Goal: Information Seeking & Learning: Learn about a topic

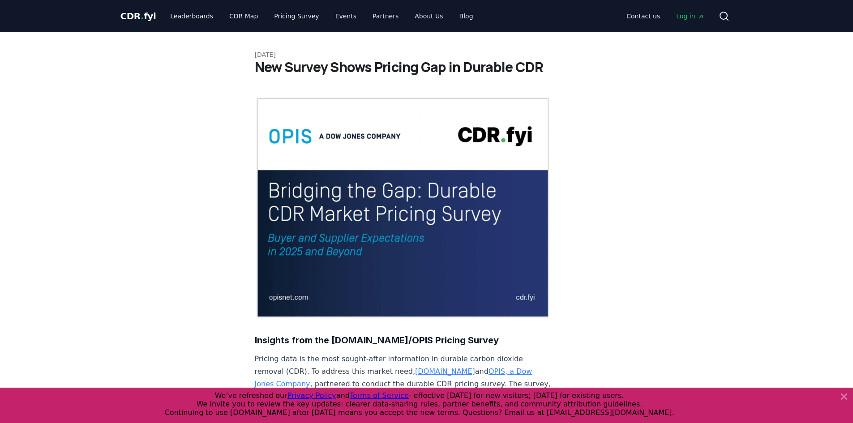
click at [130, 17] on span "CDR . fyi" at bounding box center [138, 16] width 36 height 11
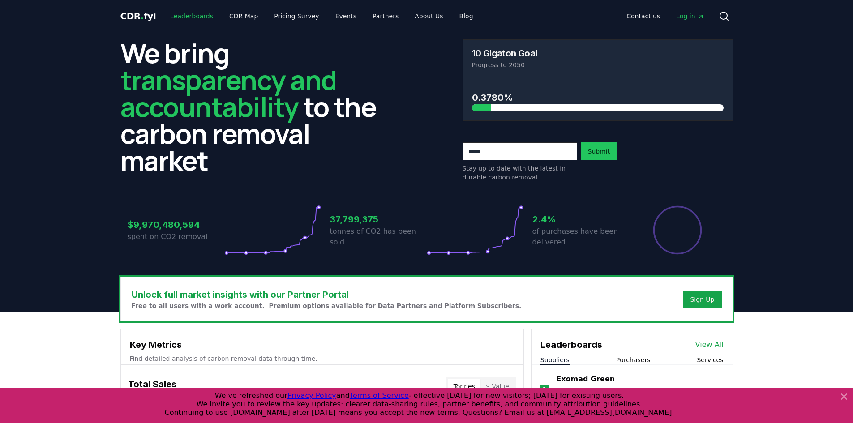
click at [188, 18] on link "Leaderboards" at bounding box center [191, 16] width 57 height 16
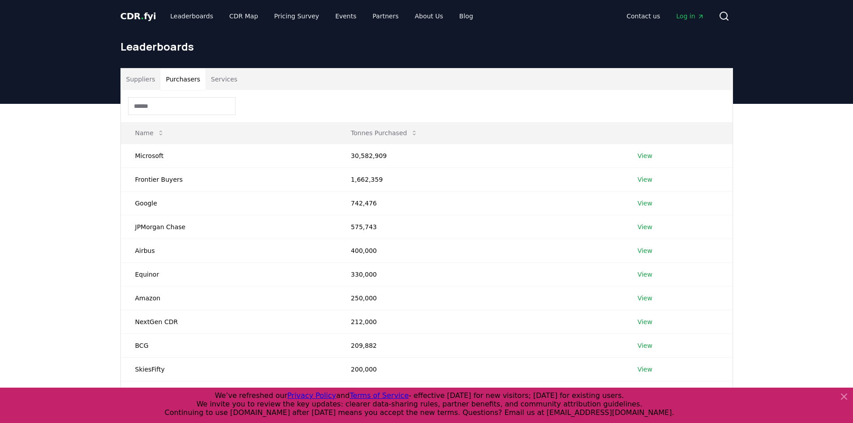
click at [170, 84] on button "Purchasers" at bounding box center [182, 78] width 45 height 21
click at [228, 151] on td "Microsoft" at bounding box center [229, 156] width 216 height 24
click at [648, 155] on link "View" at bounding box center [644, 155] width 15 height 9
click at [183, 79] on button "Purchasers" at bounding box center [182, 78] width 45 height 21
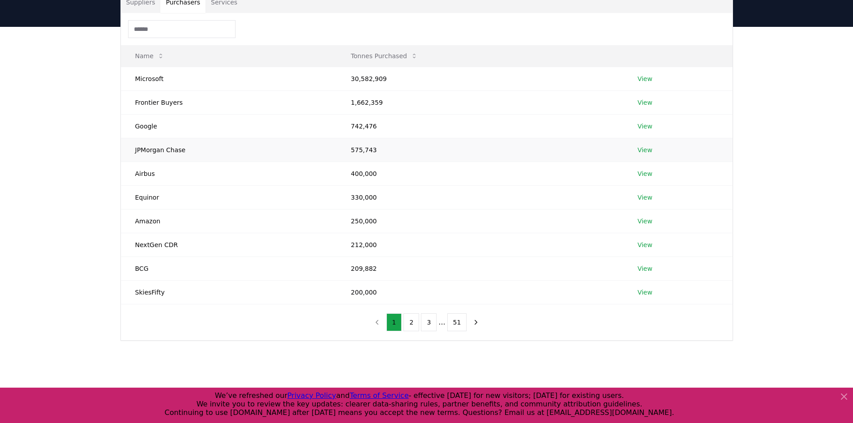
scroll to position [90, 0]
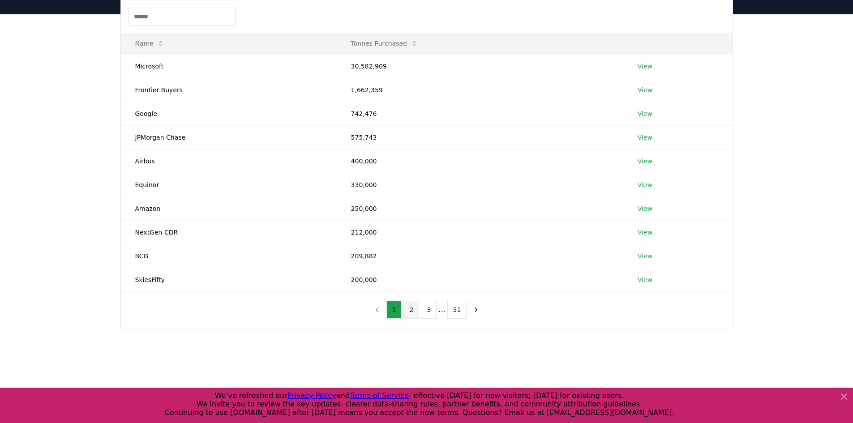
click at [412, 314] on button "2" at bounding box center [411, 310] width 16 height 18
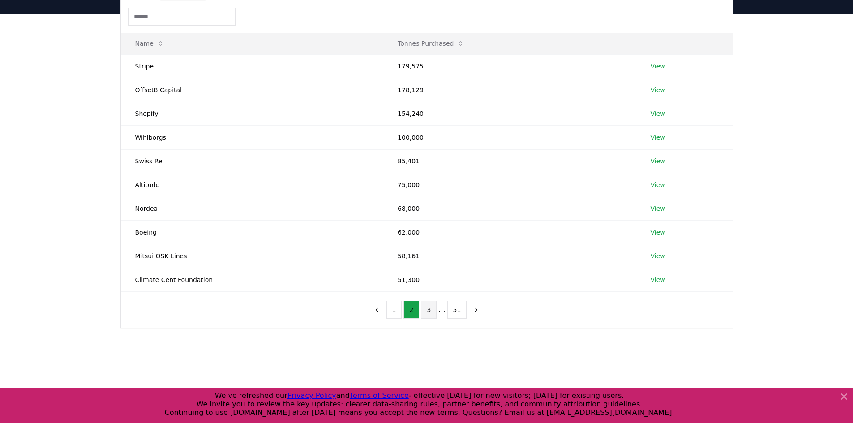
click at [432, 314] on button "3" at bounding box center [429, 310] width 16 height 18
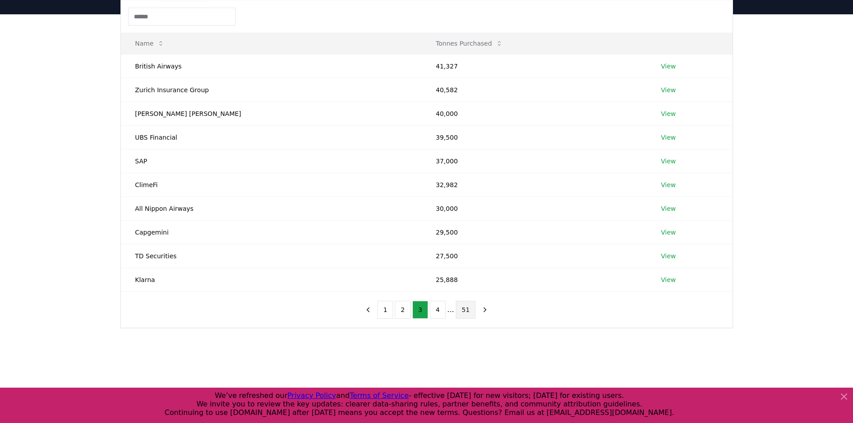
click at [461, 313] on button "51" at bounding box center [466, 310] width 20 height 18
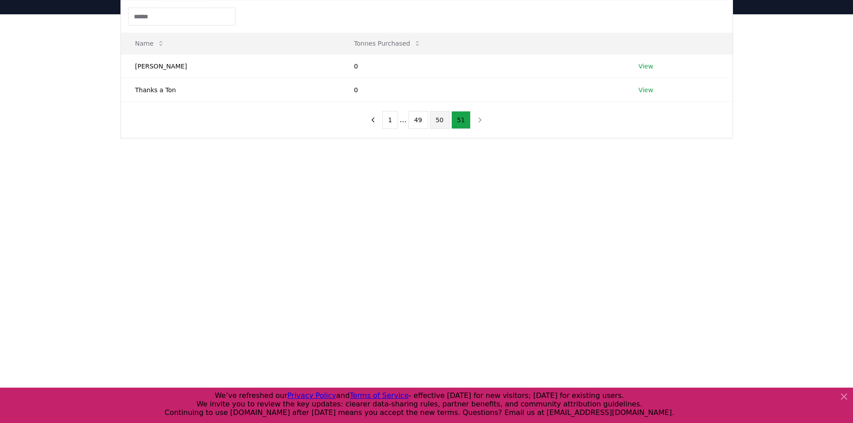
click at [433, 123] on button "50" at bounding box center [440, 120] width 20 height 18
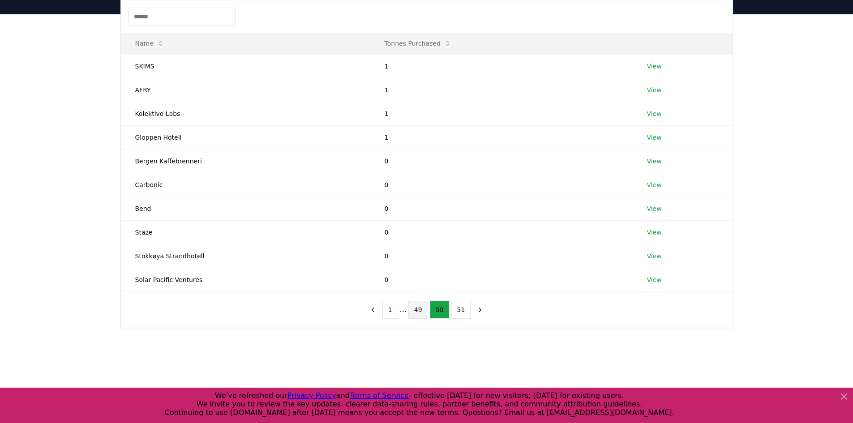
click at [417, 307] on button "49" at bounding box center [418, 310] width 20 height 18
click at [404, 317] on button "48" at bounding box center [407, 310] width 20 height 18
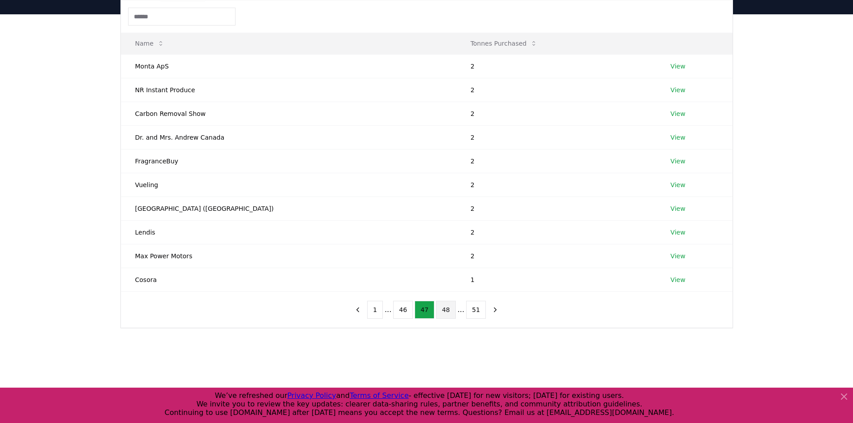
click at [404, 317] on button "46" at bounding box center [403, 310] width 20 height 18
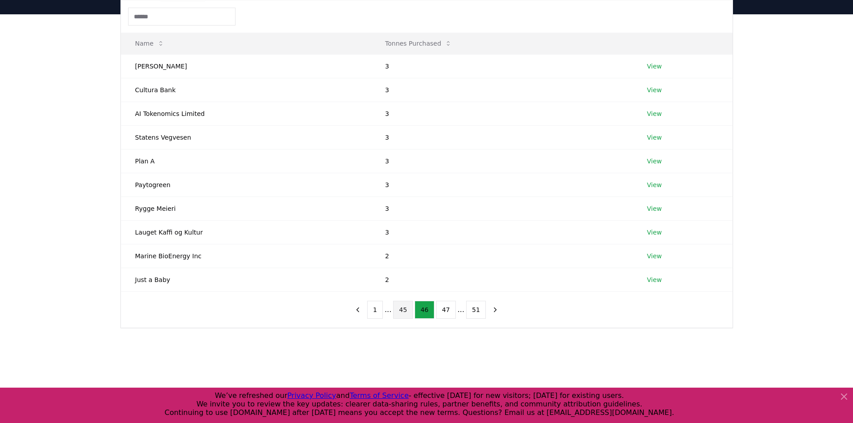
click at [397, 317] on button "45" at bounding box center [403, 310] width 20 height 18
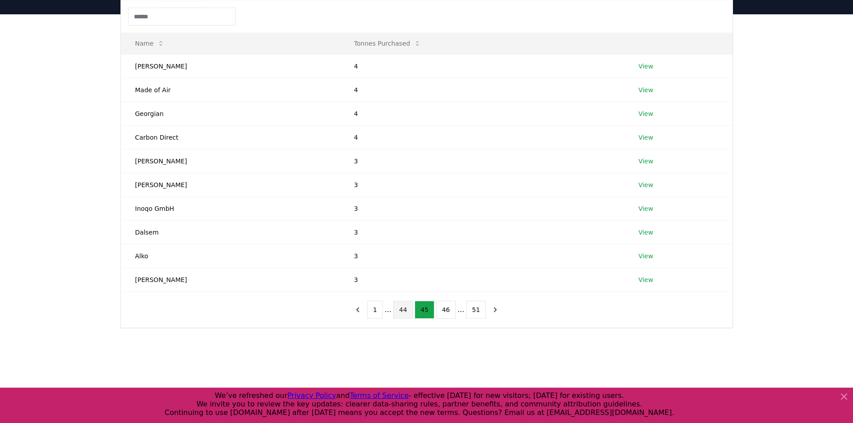
click at [397, 317] on button "44" at bounding box center [403, 310] width 20 height 18
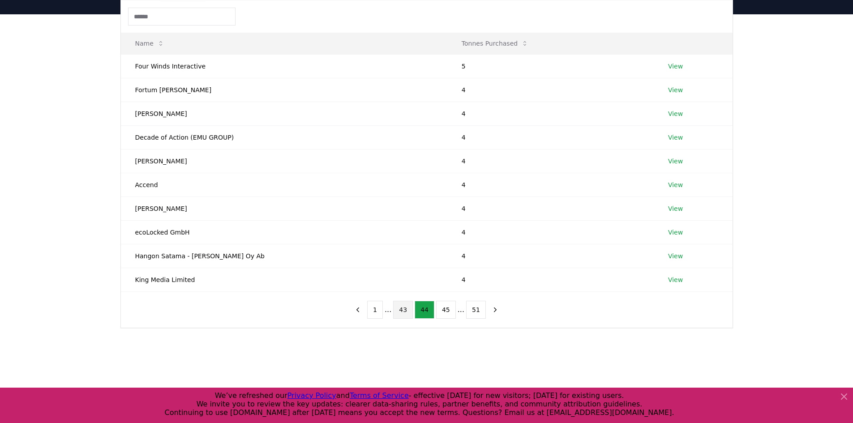
click at [397, 317] on button "43" at bounding box center [403, 310] width 20 height 18
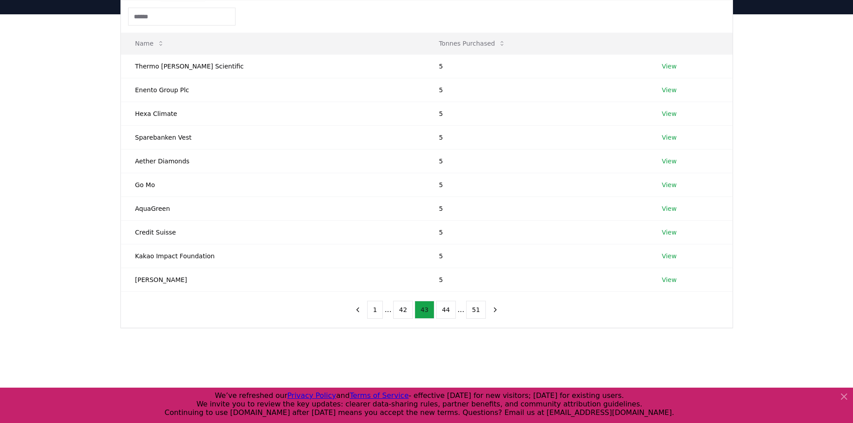
click at [397, 317] on button "42" at bounding box center [403, 310] width 20 height 18
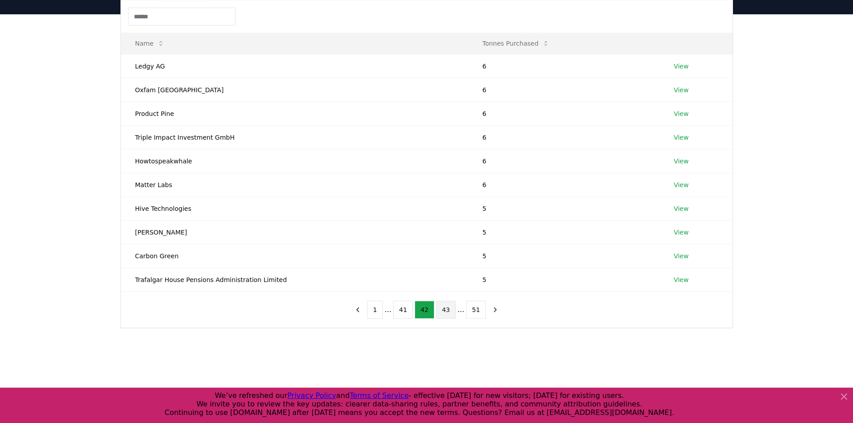
click at [397, 317] on button "41" at bounding box center [403, 310] width 20 height 18
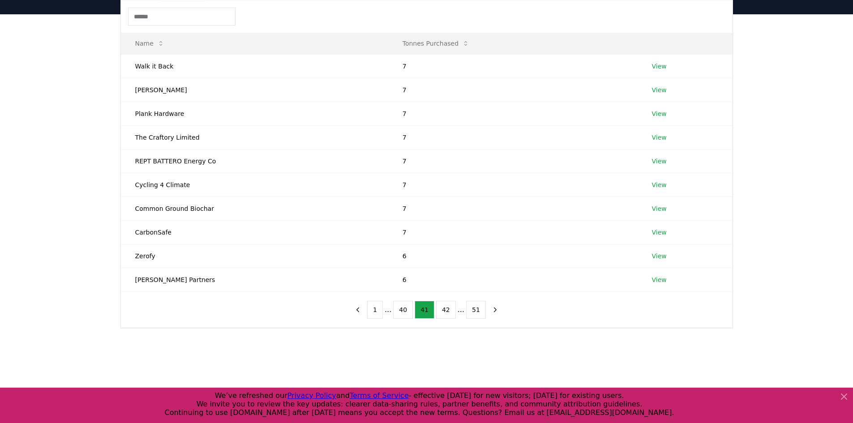
click at [397, 317] on button "40" at bounding box center [403, 310] width 20 height 18
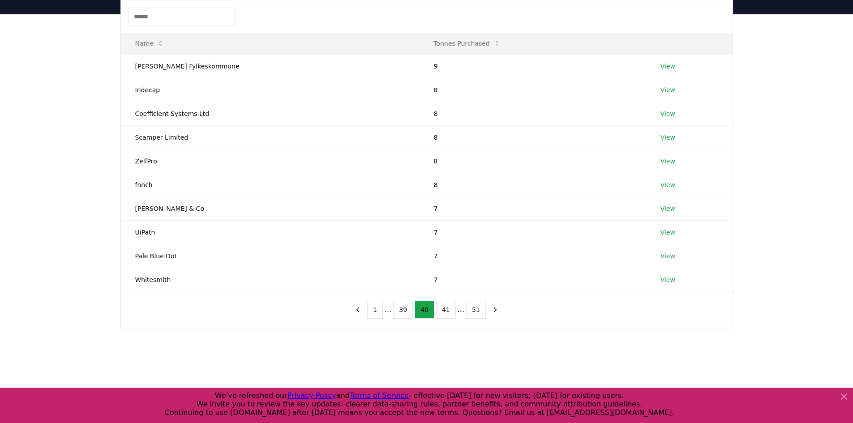
click at [397, 317] on button "39" at bounding box center [403, 310] width 20 height 18
click at [397, 317] on button "38" at bounding box center [403, 310] width 20 height 18
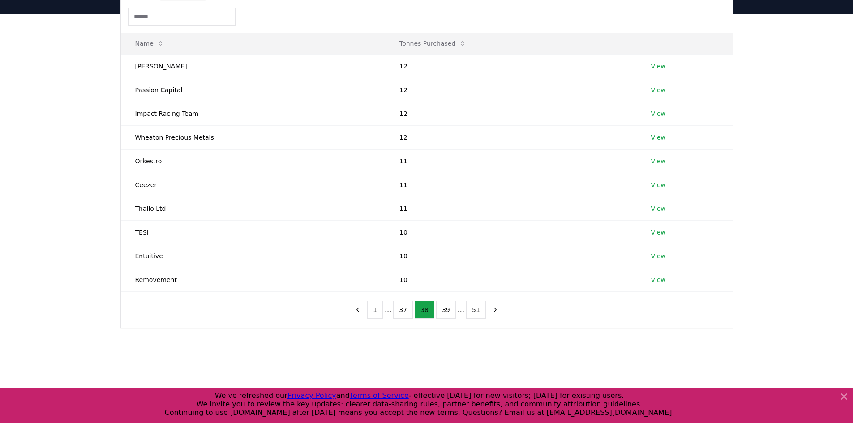
click at [397, 317] on button "37" at bounding box center [403, 310] width 20 height 18
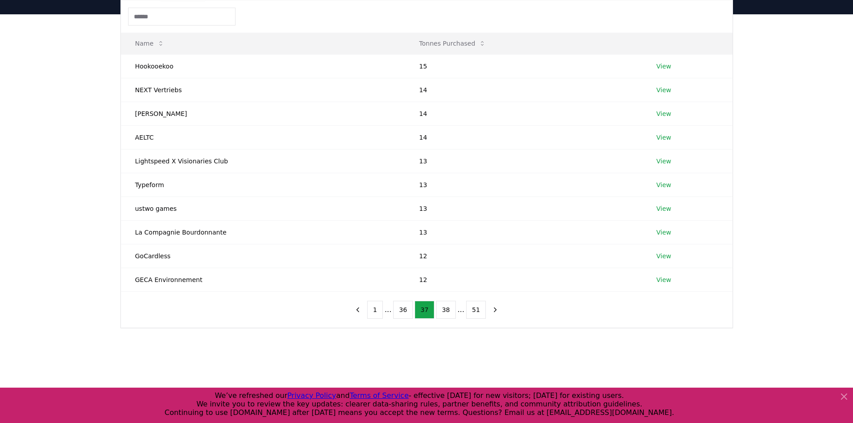
click at [397, 317] on button "36" at bounding box center [403, 310] width 20 height 18
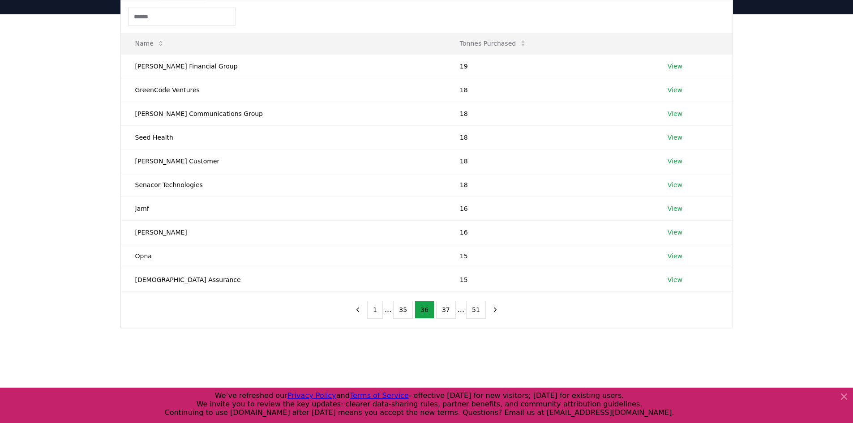
click at [397, 317] on button "35" at bounding box center [403, 310] width 20 height 18
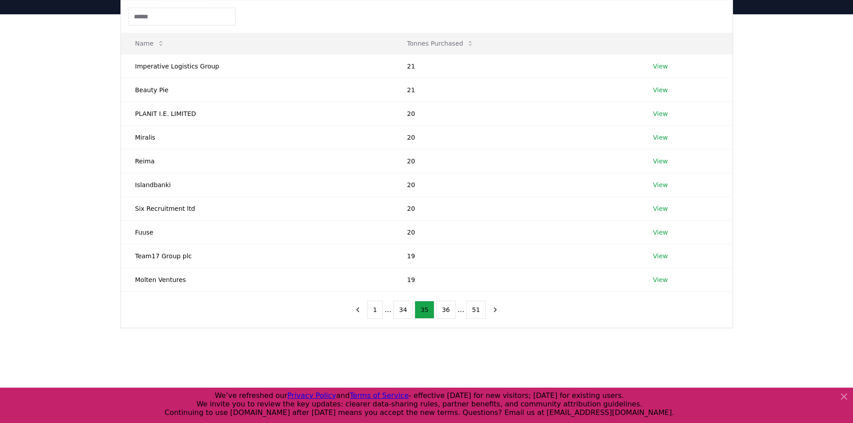
click at [397, 317] on button "34" at bounding box center [403, 310] width 20 height 18
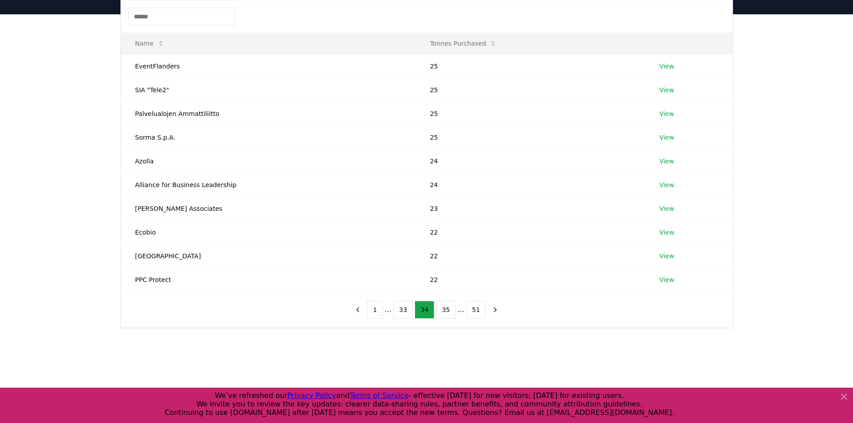
click at [397, 317] on button "33" at bounding box center [403, 310] width 20 height 18
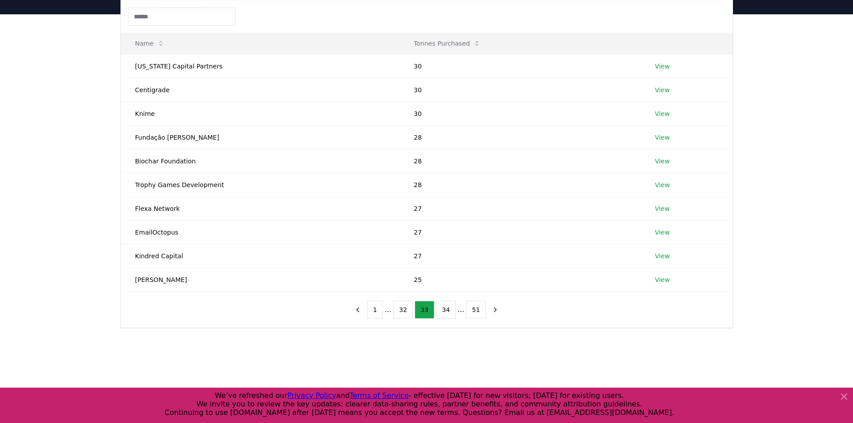
click at [397, 317] on button "32" at bounding box center [403, 310] width 20 height 18
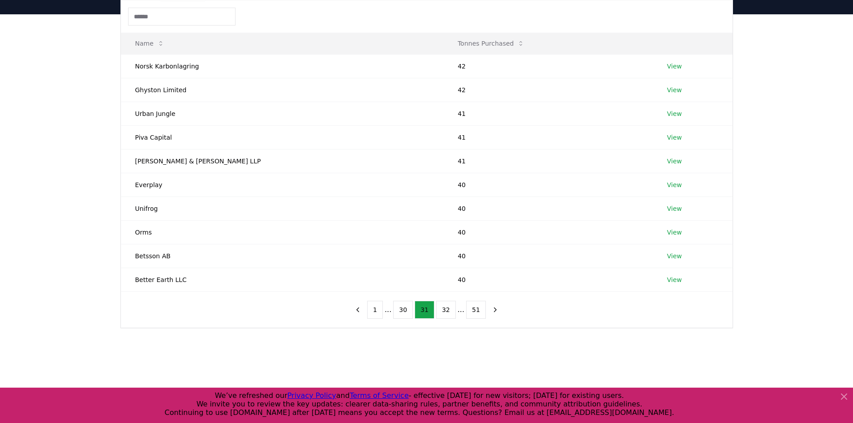
click at [397, 317] on button "30" at bounding box center [403, 310] width 20 height 18
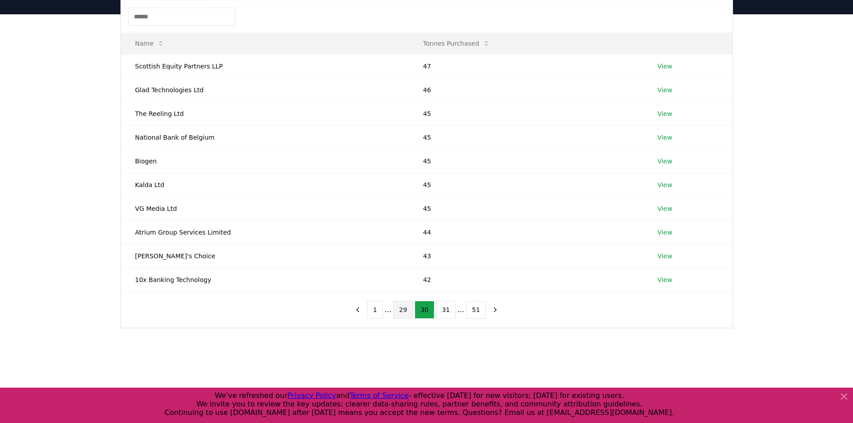
click at [413, 315] on button "29" at bounding box center [403, 310] width 20 height 18
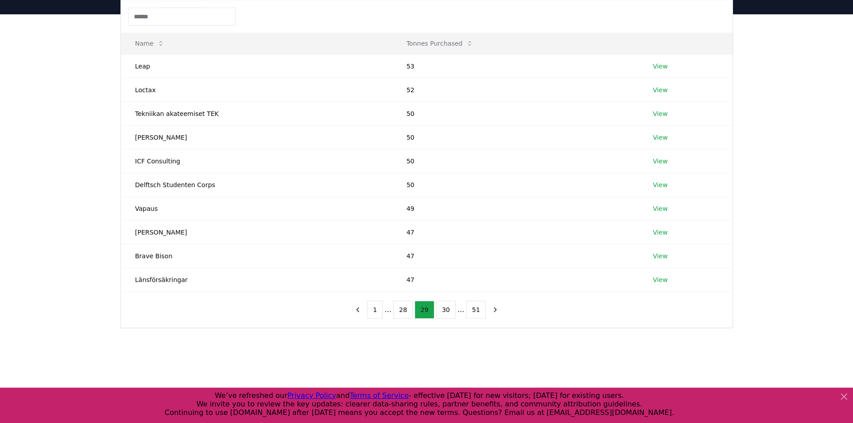
click at [413, 315] on button "28" at bounding box center [403, 310] width 20 height 18
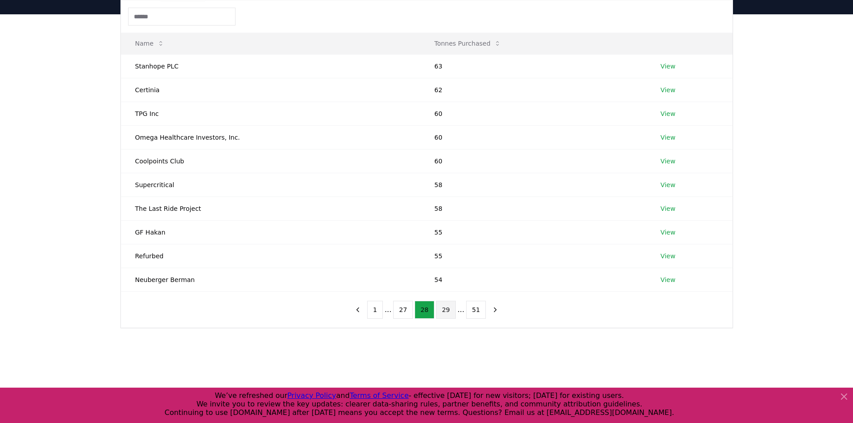
click at [413, 315] on button "27" at bounding box center [403, 310] width 20 height 18
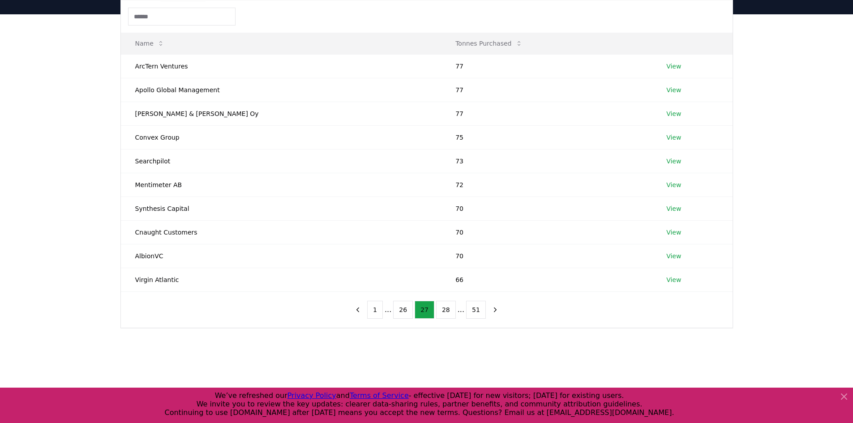
click at [413, 315] on button "26" at bounding box center [403, 310] width 20 height 18
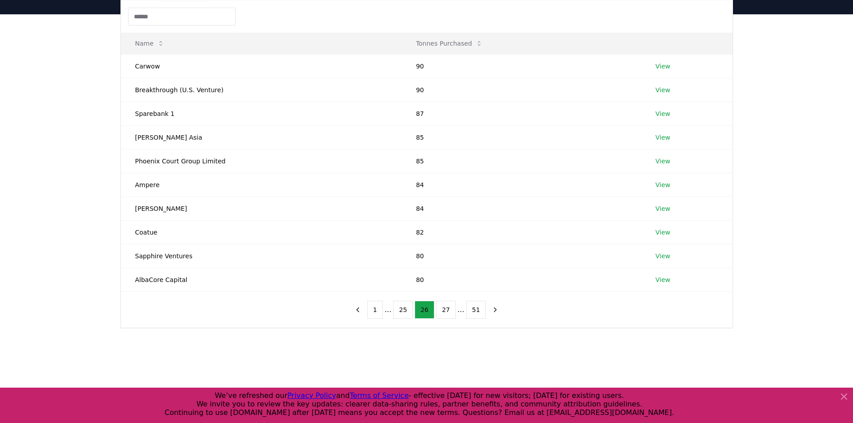
click at [413, 315] on button "25" at bounding box center [403, 310] width 20 height 18
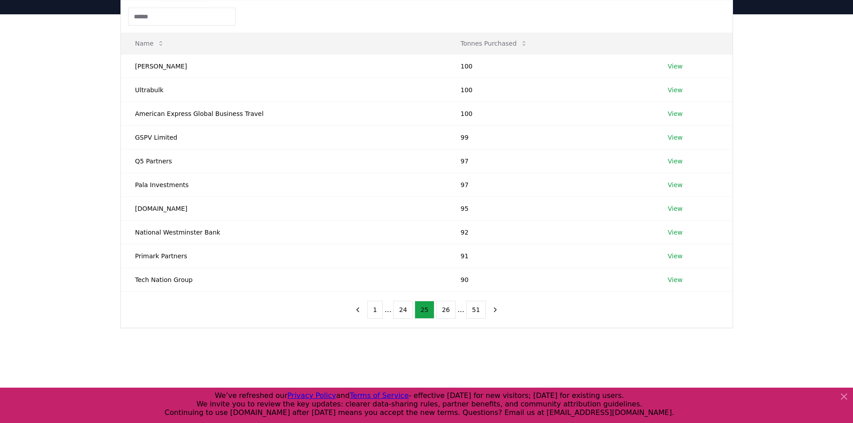
click at [413, 315] on button "24" at bounding box center [403, 310] width 20 height 18
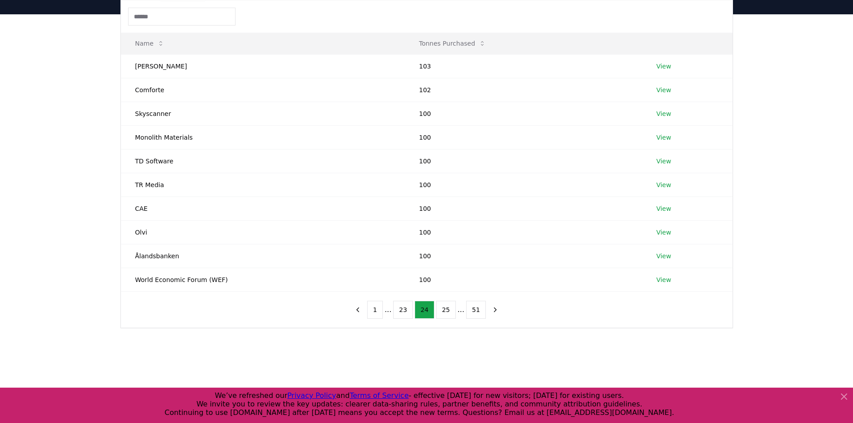
click at [413, 315] on button "23" at bounding box center [403, 310] width 20 height 18
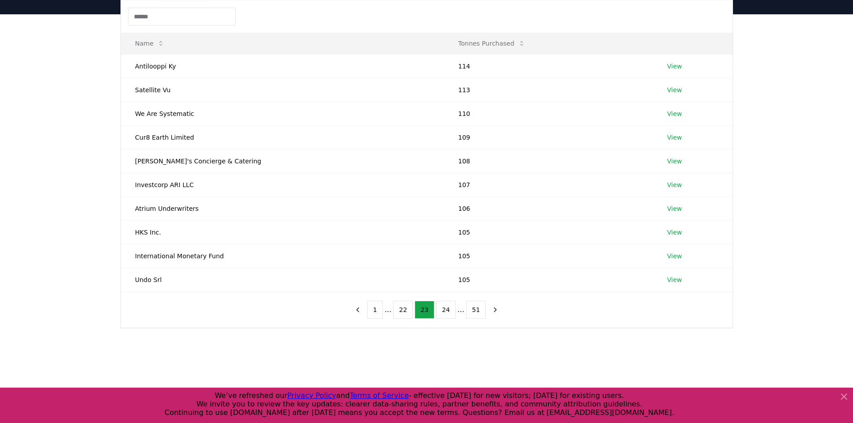
click at [413, 315] on button "22" at bounding box center [403, 310] width 20 height 18
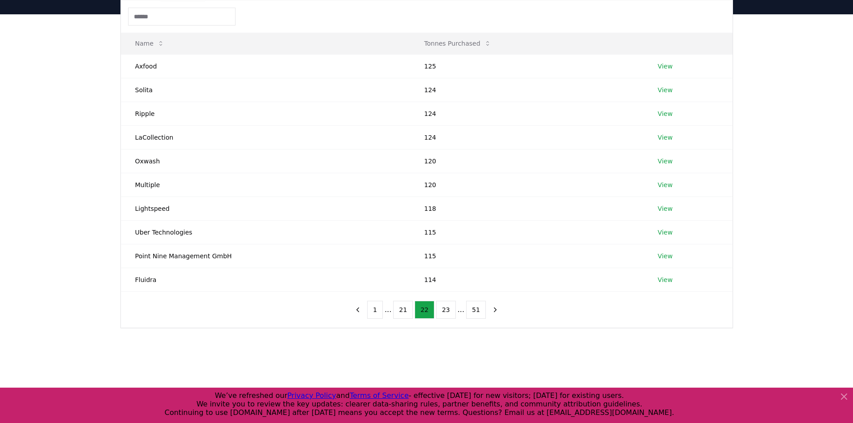
click at [413, 315] on ul "1 ... 21 22 23 ... 51" at bounding box center [426, 310] width 119 height 18
click at [412, 311] on button "21" at bounding box center [403, 310] width 20 height 18
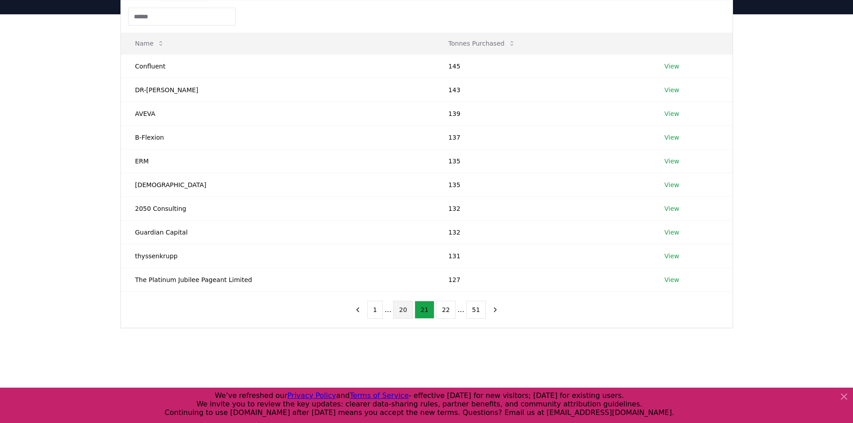
click at [412, 311] on button "20" at bounding box center [403, 310] width 20 height 18
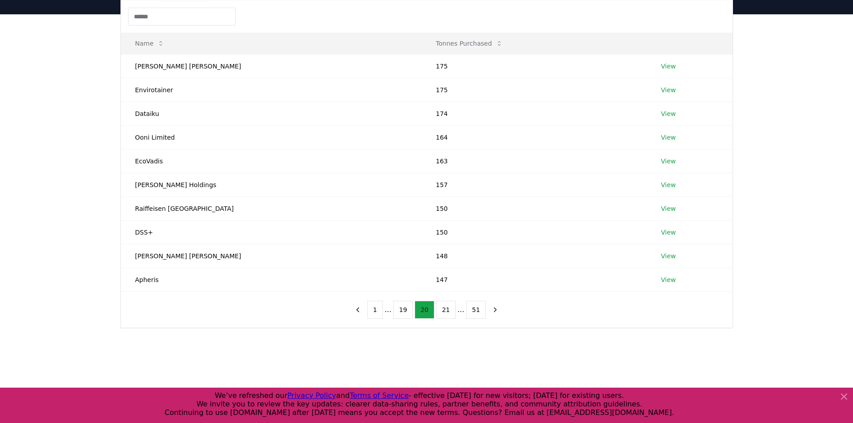
click at [412, 311] on button "19" at bounding box center [403, 310] width 20 height 18
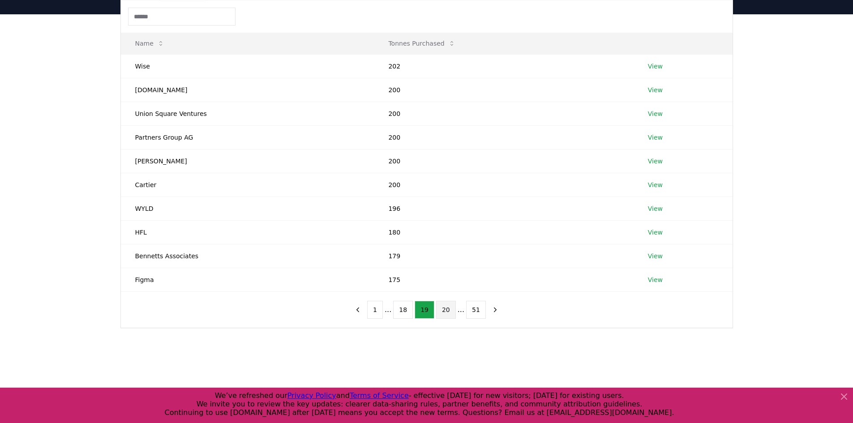
click at [412, 311] on button "18" at bounding box center [403, 310] width 20 height 18
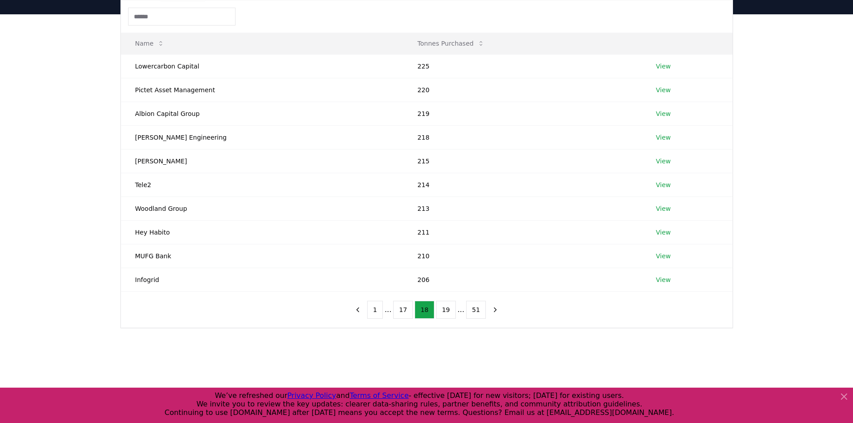
click at [412, 311] on button "17" at bounding box center [403, 310] width 20 height 18
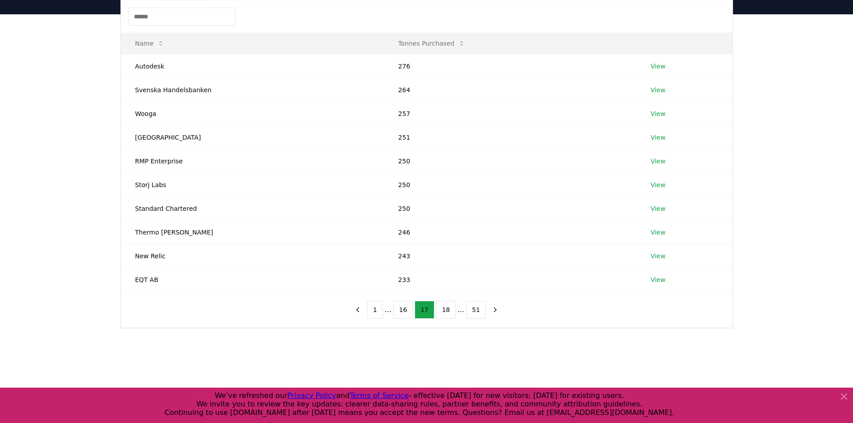
click at [412, 311] on button "16" at bounding box center [403, 310] width 20 height 18
click at [412, 311] on button "15" at bounding box center [403, 310] width 20 height 18
click at [412, 311] on button "14" at bounding box center [403, 310] width 20 height 18
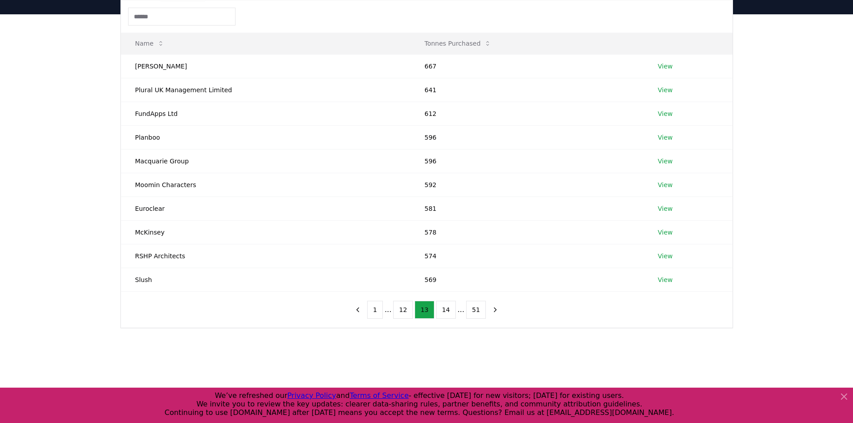
click at [412, 311] on button "12" at bounding box center [403, 310] width 20 height 18
click at [412, 311] on button "11" at bounding box center [403, 310] width 20 height 18
click at [412, 311] on button "10" at bounding box center [403, 310] width 20 height 18
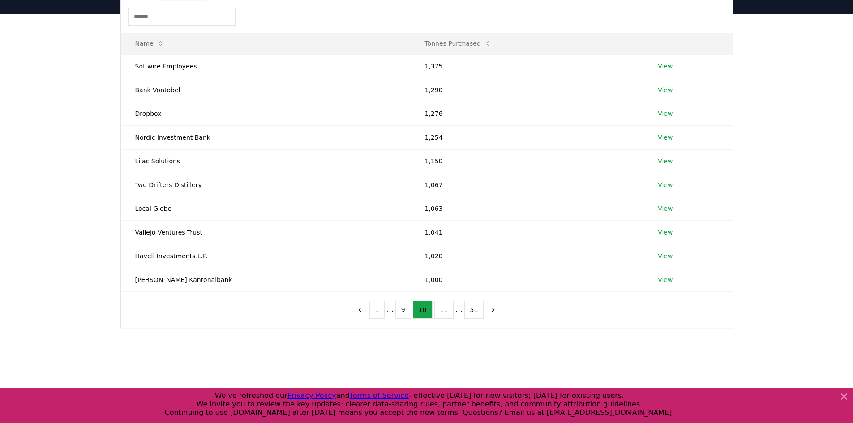
click at [411, 311] on button "9" at bounding box center [403, 310] width 16 height 18
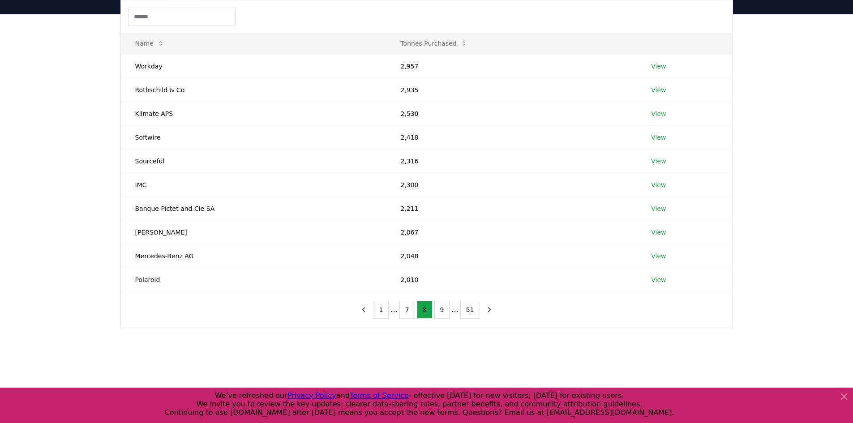
click at [412, 311] on button "7" at bounding box center [407, 310] width 16 height 18
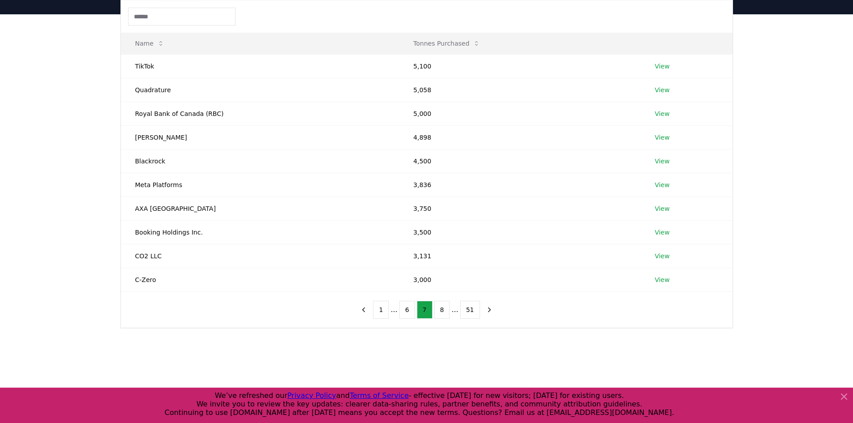
click at [412, 311] on button "6" at bounding box center [407, 310] width 16 height 18
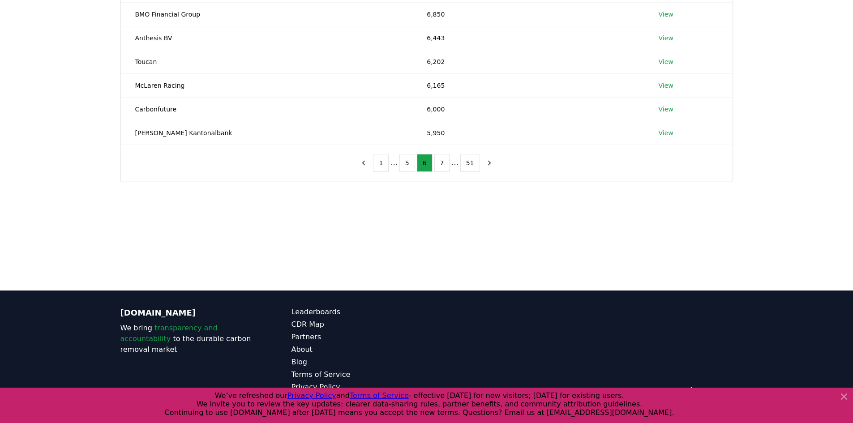
scroll to position [247, 0]
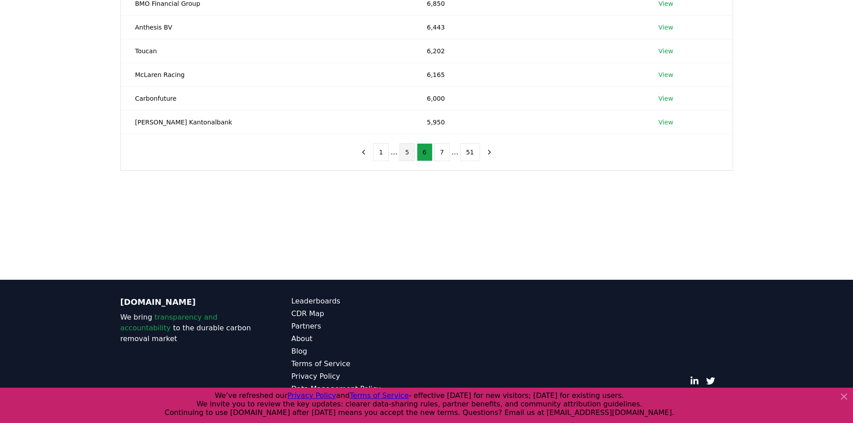
click at [405, 151] on button "5" at bounding box center [407, 152] width 16 height 18
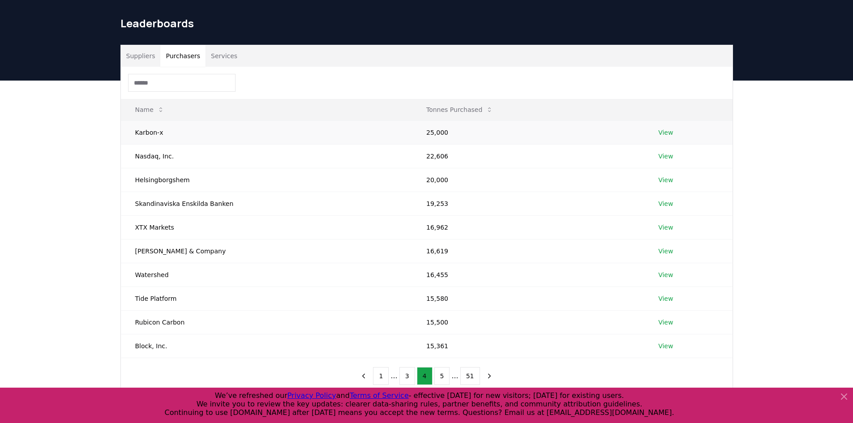
scroll to position [158, 0]
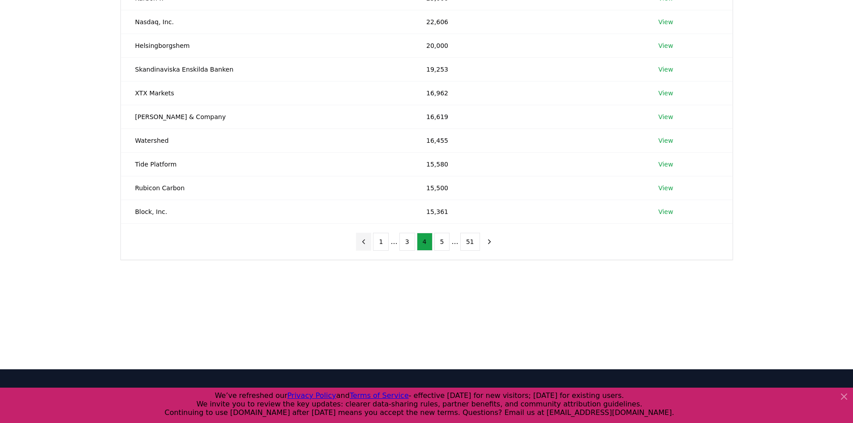
click at [367, 242] on icon "previous page" at bounding box center [363, 242] width 8 height 8
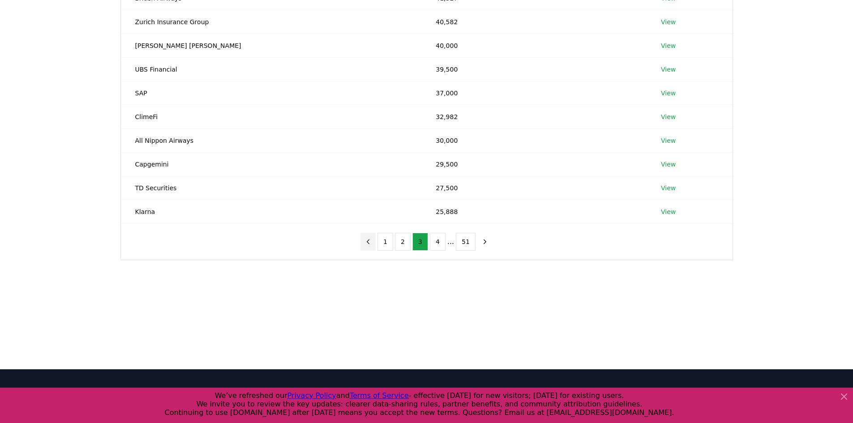
click at [369, 242] on icon "previous page" at bounding box center [368, 241] width 2 height 4
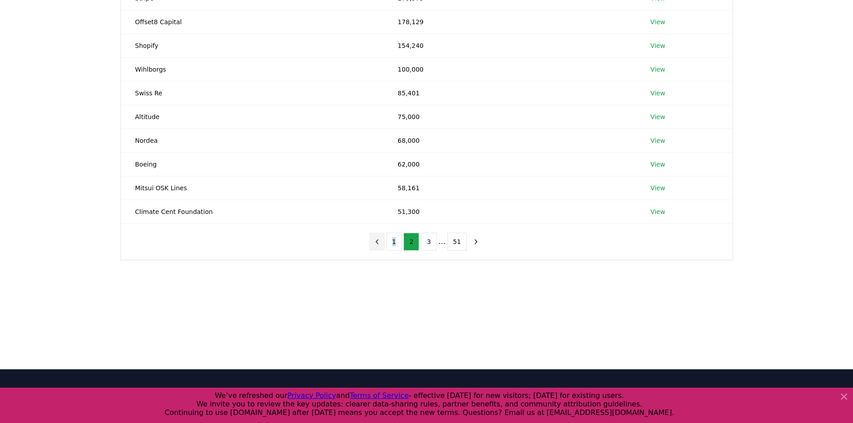
click at [371, 242] on div "1 2 3 ... 51" at bounding box center [426, 242] width 132 height 36
click at [393, 242] on button "1" at bounding box center [394, 242] width 16 height 18
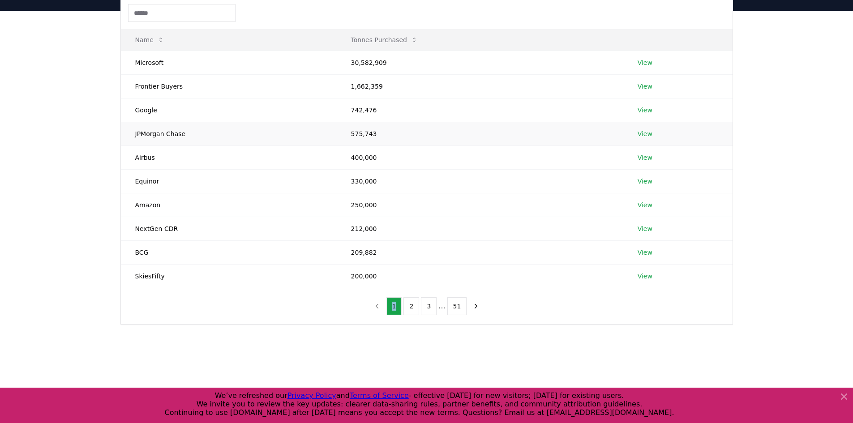
scroll to position [0, 0]
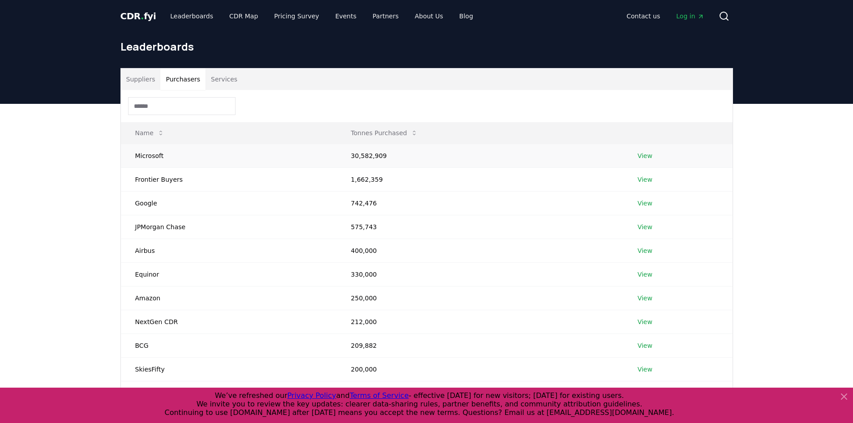
click at [640, 158] on link "View" at bounding box center [644, 155] width 15 height 9
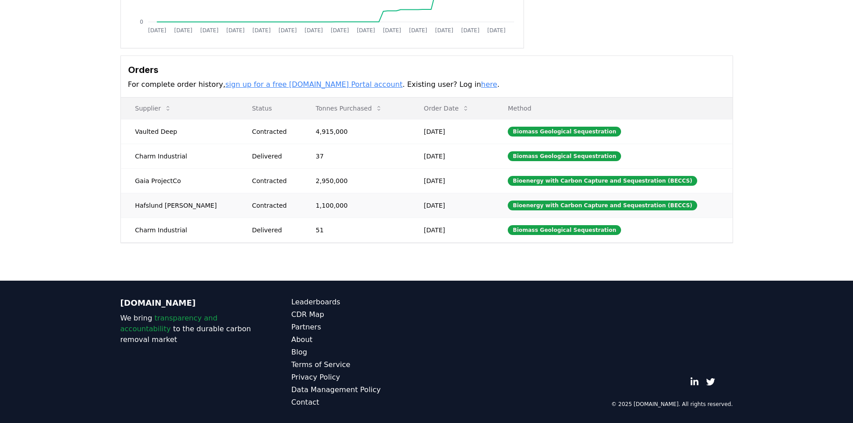
scroll to position [211, 0]
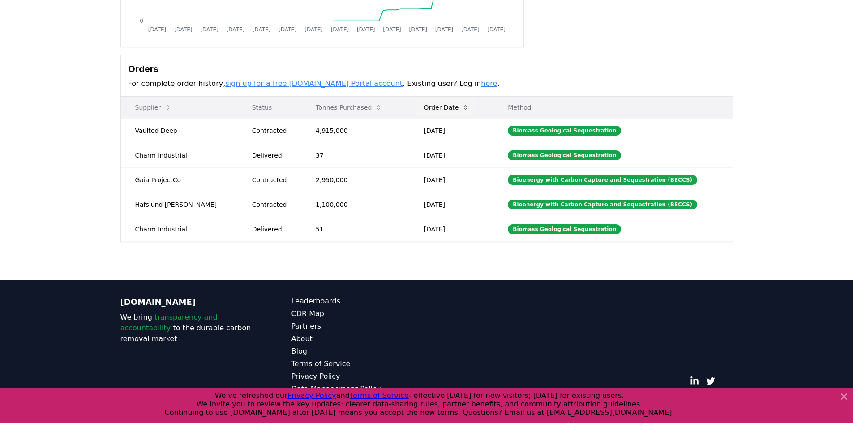
click at [425, 112] on button "Order Date" at bounding box center [447, 107] width 60 height 18
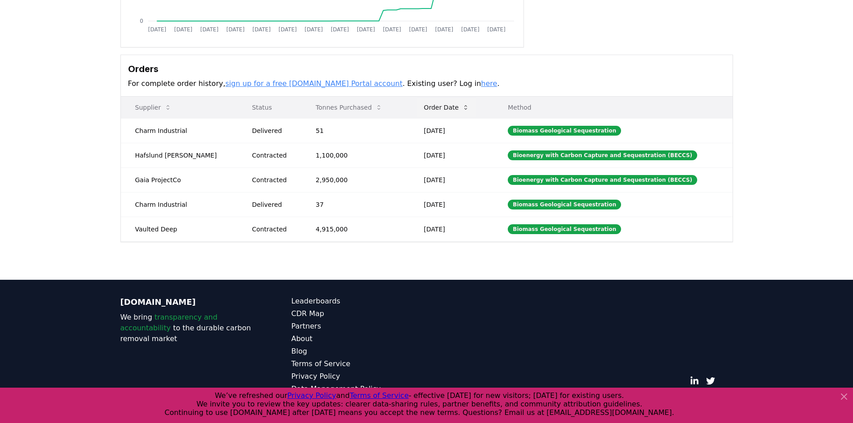
click at [425, 111] on button "Order Date" at bounding box center [447, 107] width 60 height 18
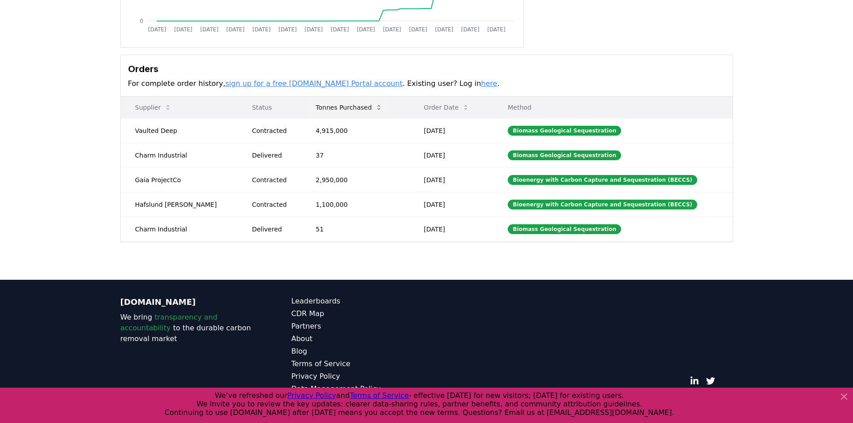
click at [326, 111] on button "Tonnes Purchased" at bounding box center [348, 107] width 81 height 18
click at [324, 105] on button "Tonnes Purchased" at bounding box center [348, 107] width 81 height 18
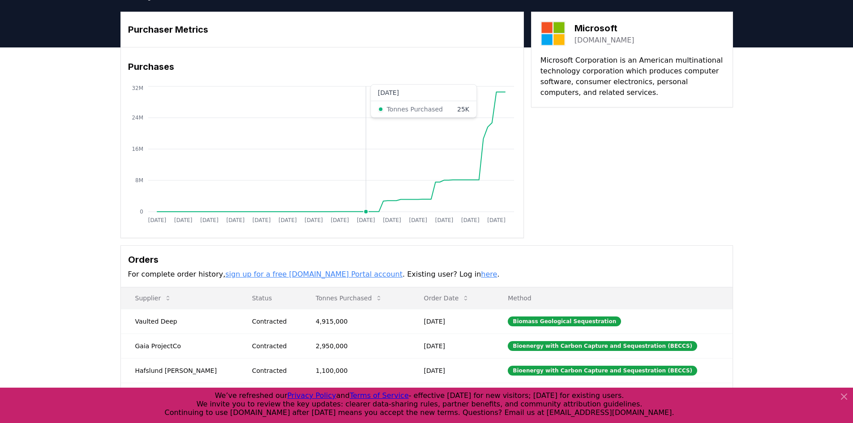
scroll to position [0, 0]
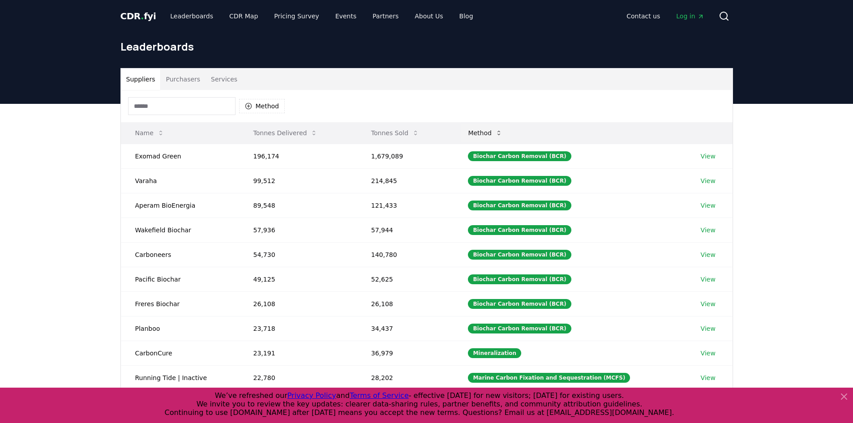
click at [500, 133] on button "Method" at bounding box center [485, 133] width 49 height 18
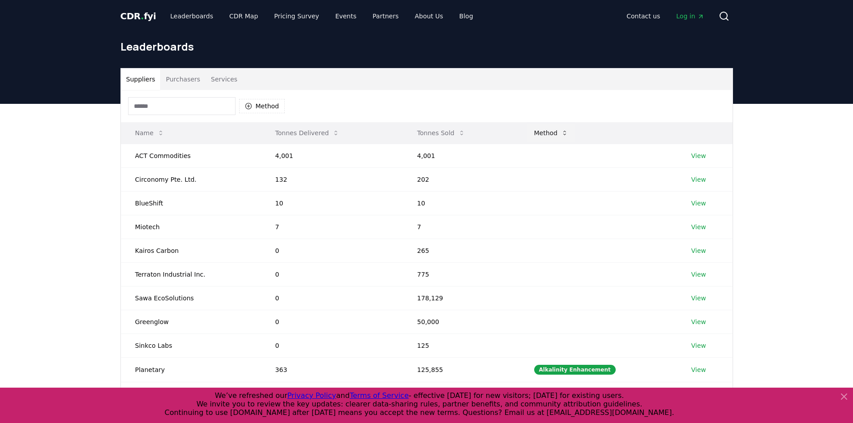
click at [544, 140] on button "Method" at bounding box center [551, 133] width 49 height 18
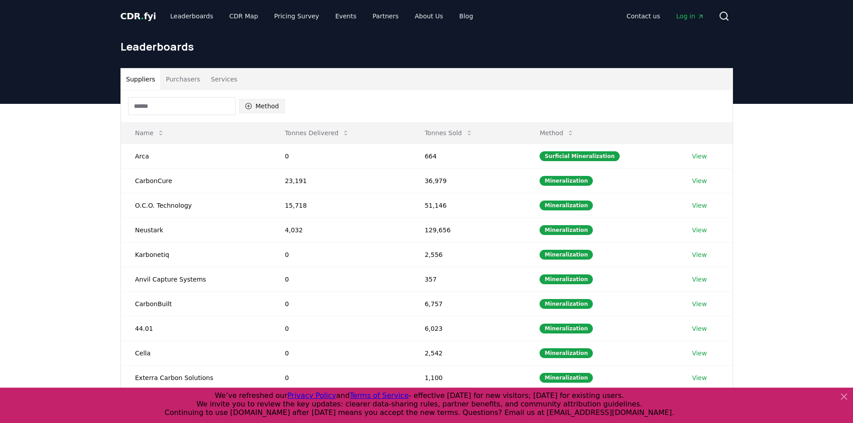
click at [254, 105] on button "Method" at bounding box center [262, 106] width 46 height 14
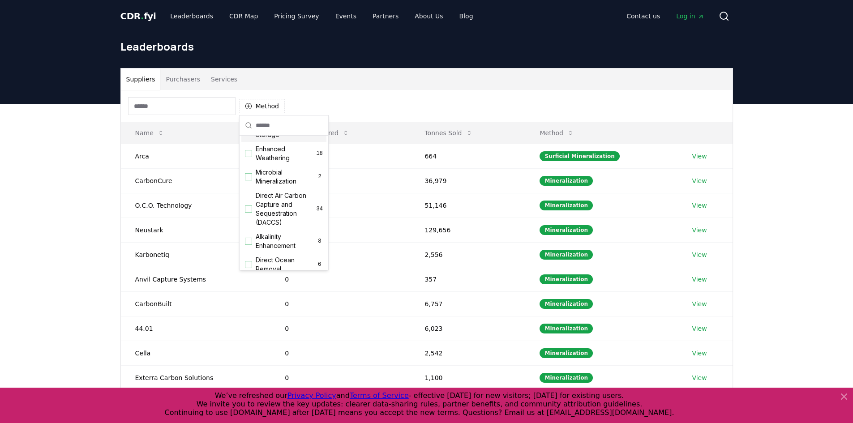
scroll to position [179, 0]
click at [277, 200] on span "Direct Air Carbon Capture and Sequestration (DACCS)" at bounding box center [286, 192] width 61 height 36
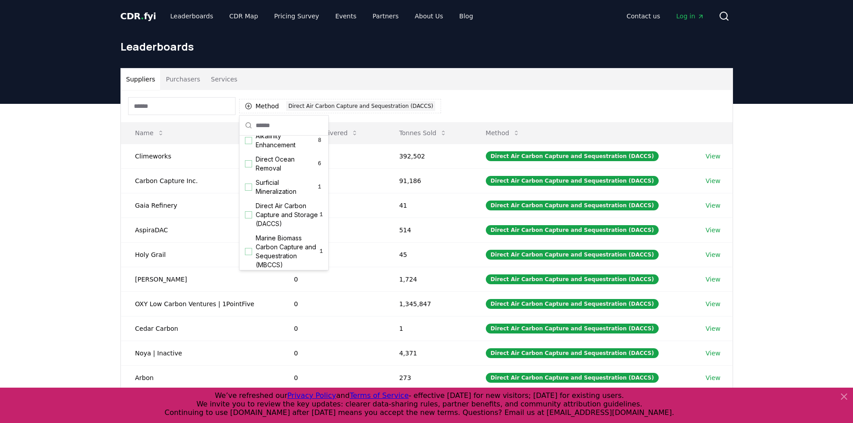
scroll to position [269, 0]
click at [283, 216] on span "Direct Air Carbon Capture and Storage (DACCS)" at bounding box center [288, 209] width 64 height 27
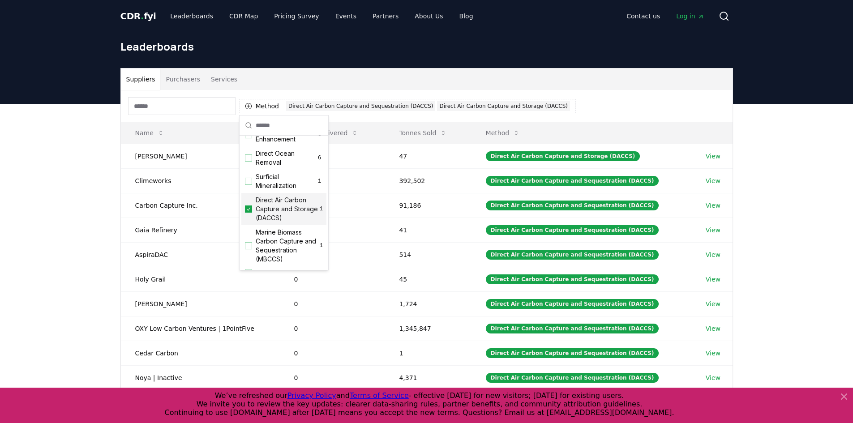
click at [681, 90] on div "Suppliers Purchasers Services" at bounding box center [426, 78] width 611 height 21
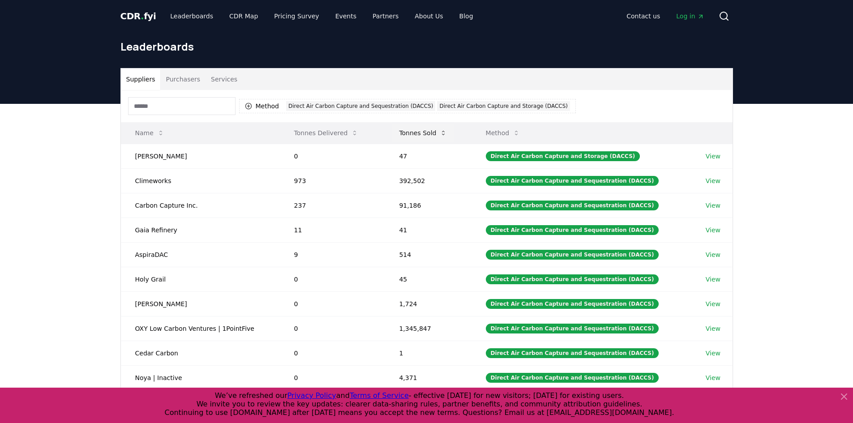
click at [435, 130] on button "Tonnes Sold" at bounding box center [423, 133] width 62 height 18
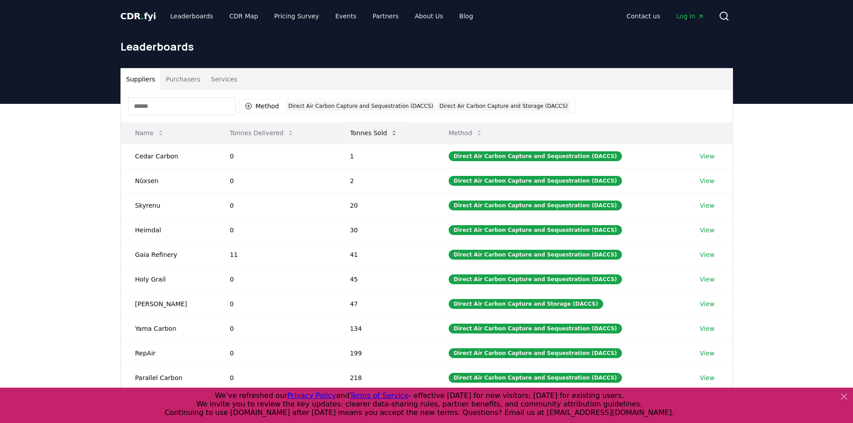
click at [358, 136] on button "Tonnes Sold" at bounding box center [373, 133] width 62 height 18
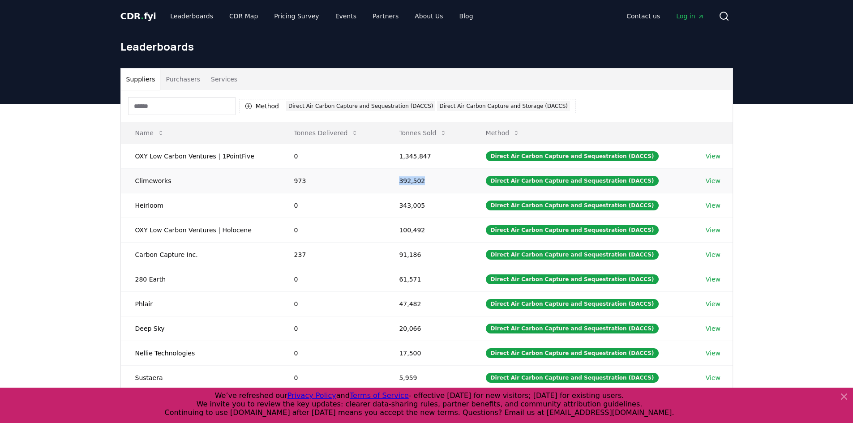
drag, startPoint x: 429, startPoint y: 181, endPoint x: 384, endPoint y: 177, distance: 45.9
click at [384, 177] on tr "Climeworks 973 392,502 Direct Air Carbon Capture and Sequestration (DACCS) View" at bounding box center [426, 180] width 611 height 25
click at [456, 188] on td "392,502" at bounding box center [427, 180] width 86 height 25
drag, startPoint x: 412, startPoint y: 205, endPoint x: 389, endPoint y: 205, distance: 22.8
click at [389, 205] on td "343,005" at bounding box center [427, 205] width 86 height 25
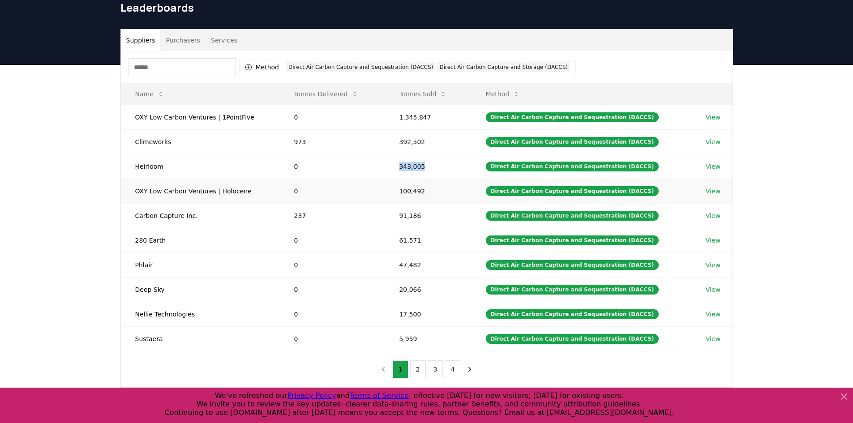
scroll to position [45, 0]
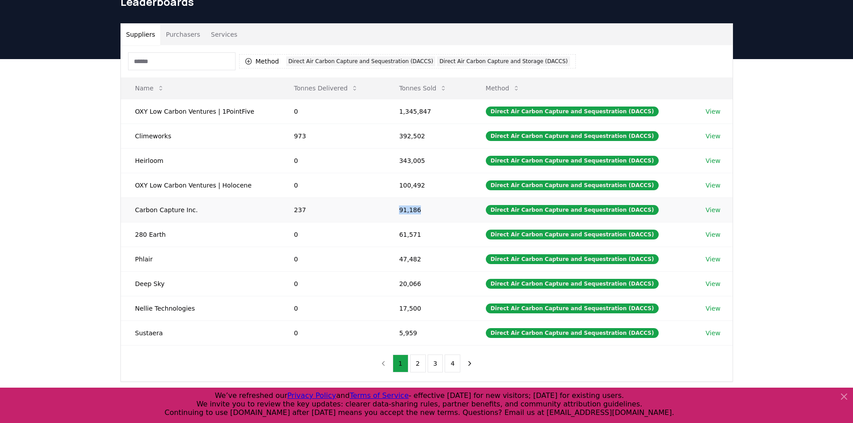
drag, startPoint x: 422, startPoint y: 210, endPoint x: 402, endPoint y: 211, distance: 19.7
click at [402, 211] on td "91,186" at bounding box center [427, 209] width 86 height 25
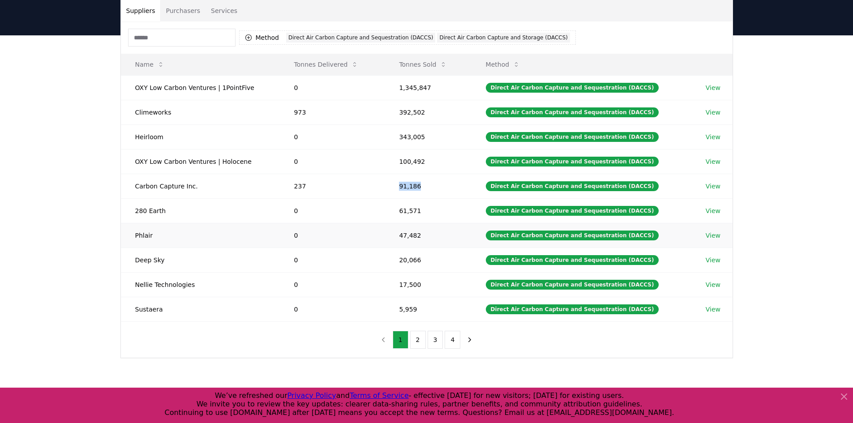
scroll to position [90, 0]
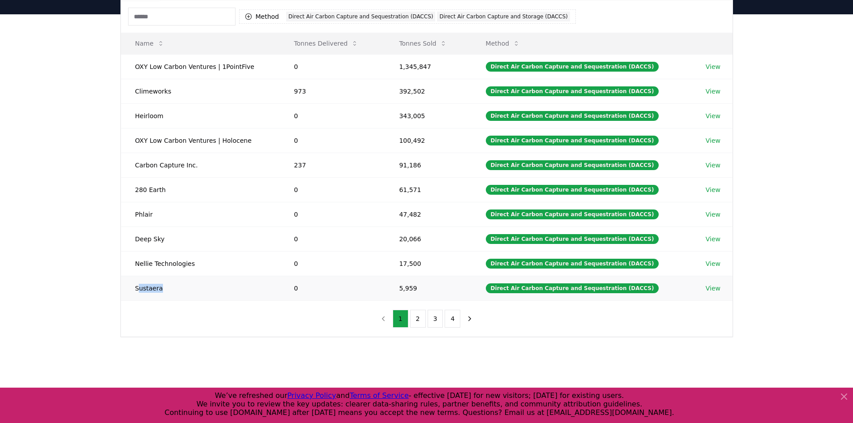
drag, startPoint x: 193, startPoint y: 292, endPoint x: 317, endPoint y: 288, distance: 124.0
click at [140, 291] on td "Sustaera" at bounding box center [200, 288] width 159 height 25
click at [416, 287] on td "5,959" at bounding box center [427, 288] width 86 height 25
click at [414, 316] on button "2" at bounding box center [418, 319] width 16 height 18
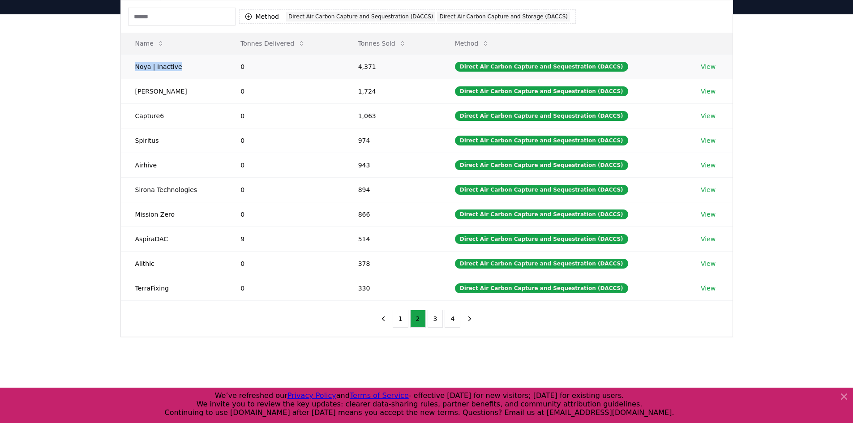
drag, startPoint x: 177, startPoint y: 65, endPoint x: 123, endPoint y: 70, distance: 53.9
click at [123, 70] on td "Noya | Inactive" at bounding box center [174, 66] width 106 height 25
drag, startPoint x: 385, startPoint y: 92, endPoint x: 143, endPoint y: 90, distance: 242.1
click at [143, 90] on tr "Octavia Carbon 0 1,724 Direct Air Carbon Capture and Sequestration (DACCS) View" at bounding box center [426, 91] width 611 height 25
drag, startPoint x: 388, startPoint y: 196, endPoint x: 294, endPoint y: 189, distance: 94.7
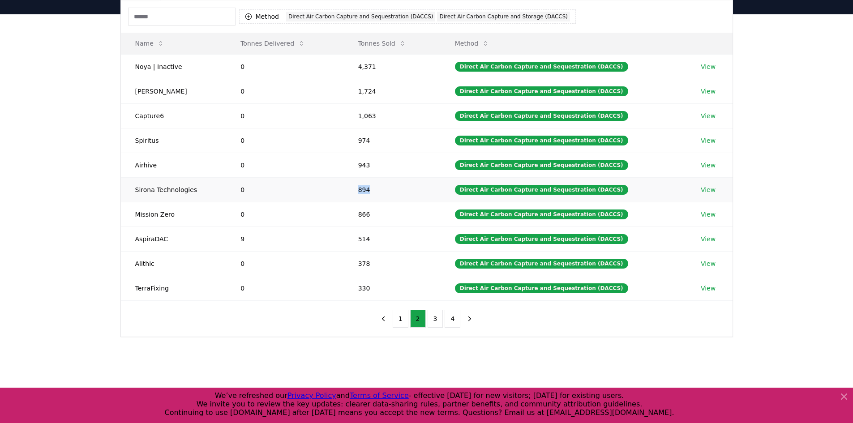
click at [294, 189] on tr "Sirona Technologies 0 894 Direct Air Carbon Capture and Sequestration (DACCS) V…" at bounding box center [426, 189] width 611 height 25
click at [437, 321] on button "3" at bounding box center [435, 319] width 16 height 18
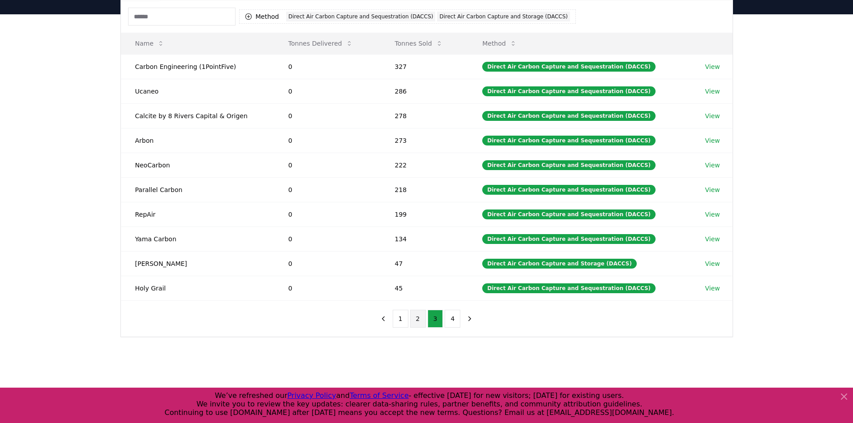
click at [417, 319] on button "2" at bounding box center [418, 319] width 16 height 18
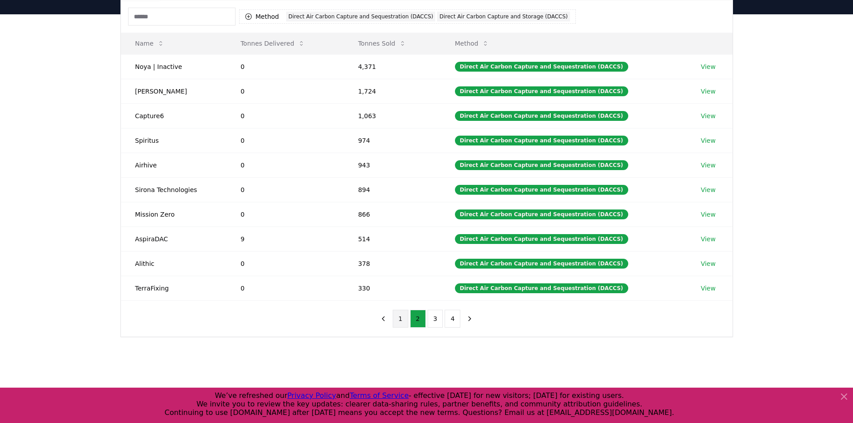
click at [394, 317] on button "1" at bounding box center [400, 319] width 16 height 18
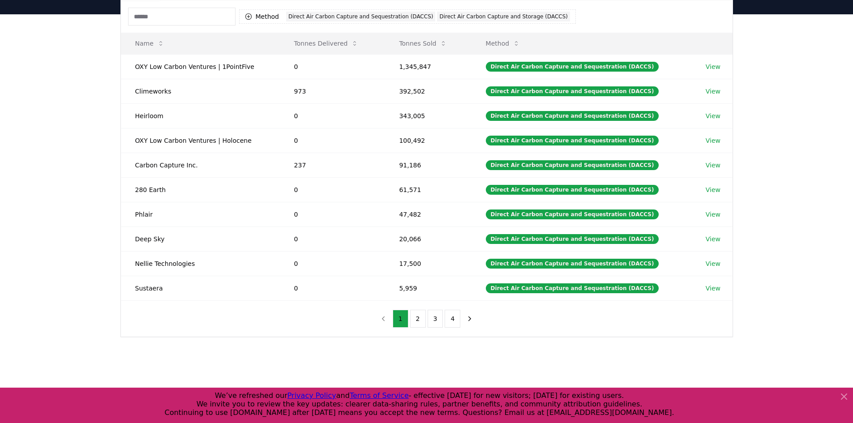
scroll to position [0, 0]
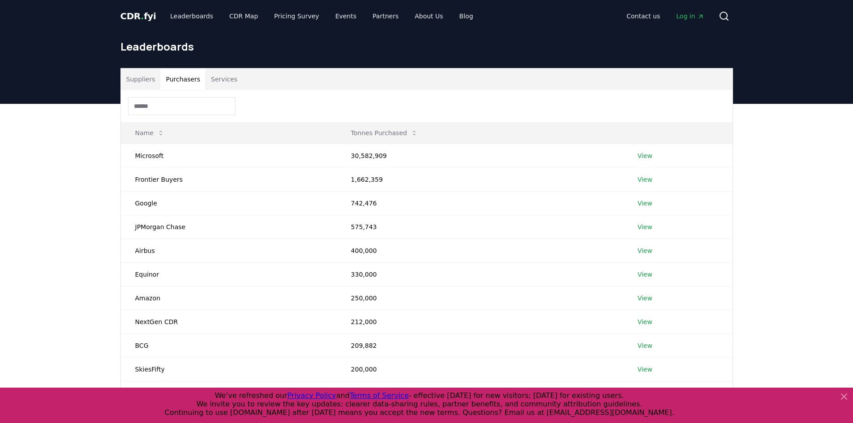
click at [182, 81] on button "Purchasers" at bounding box center [182, 78] width 45 height 21
click at [639, 157] on link "View" at bounding box center [644, 155] width 15 height 9
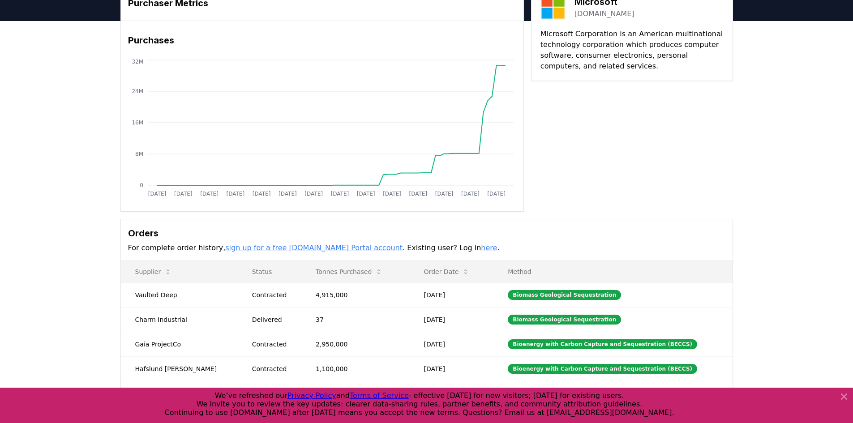
scroll to position [134, 0]
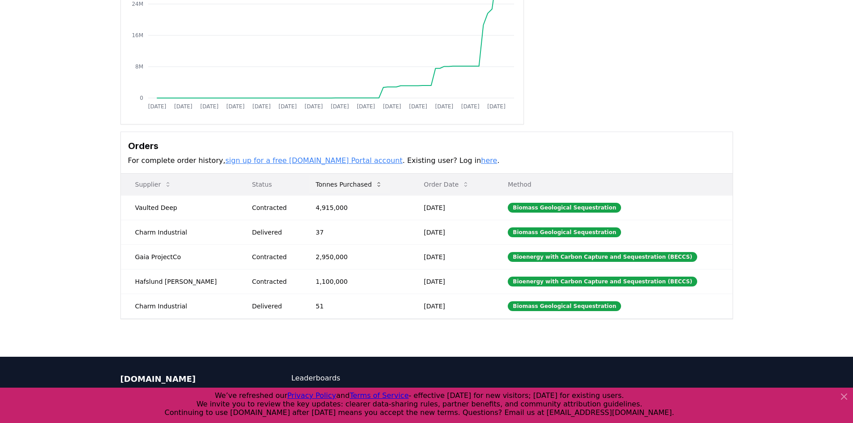
drag, startPoint x: 442, startPoint y: 183, endPoint x: 355, endPoint y: 184, distance: 86.8
click at [369, 188] on tr "Supplier Status Tonnes Purchased Order Date Method" at bounding box center [426, 184] width 611 height 21
click at [349, 182] on button "Tonnes Purchased" at bounding box center [348, 184] width 81 height 18
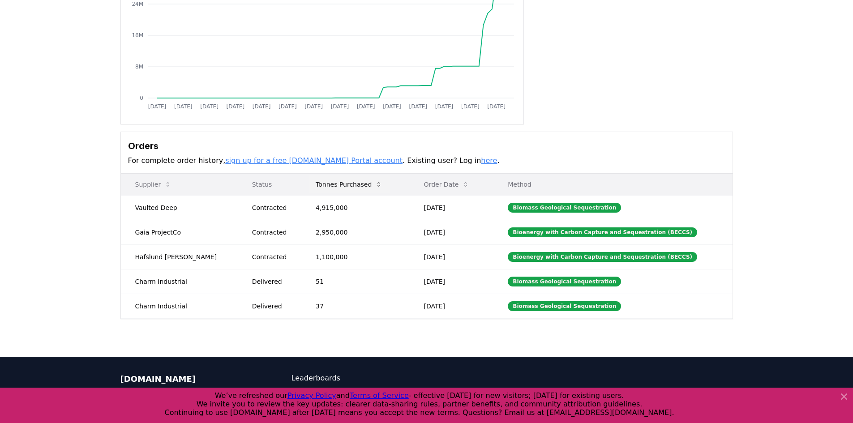
scroll to position [0, 0]
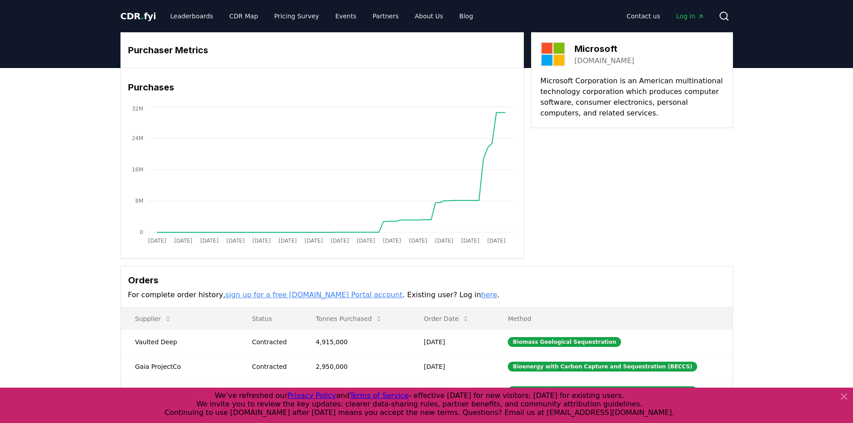
click at [845, 397] on icon at bounding box center [843, 396] width 11 height 11
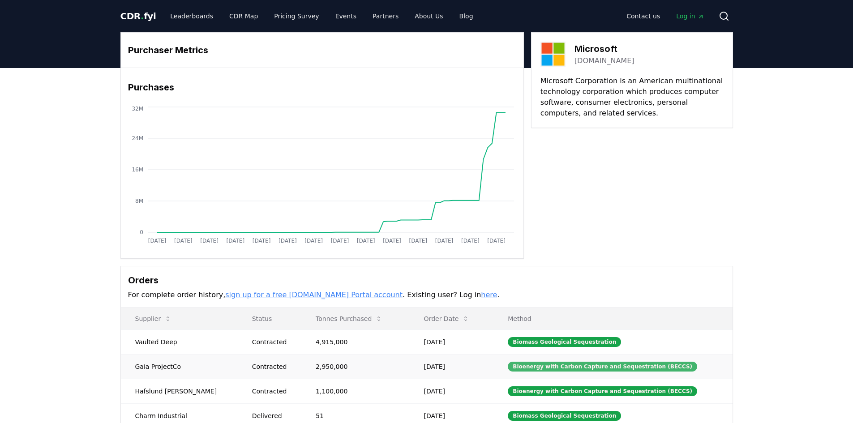
click at [646, 369] on div "Bioenergy with Carbon Capture and Sequestration (BECCS)" at bounding box center [602, 367] width 189 height 10
drag, startPoint x: 693, startPoint y: 368, endPoint x: 505, endPoint y: 365, distance: 188.0
click at [505, 365] on td "Bioenergy with Carbon Capture and Sequestration (BECCS)" at bounding box center [612, 366] width 239 height 25
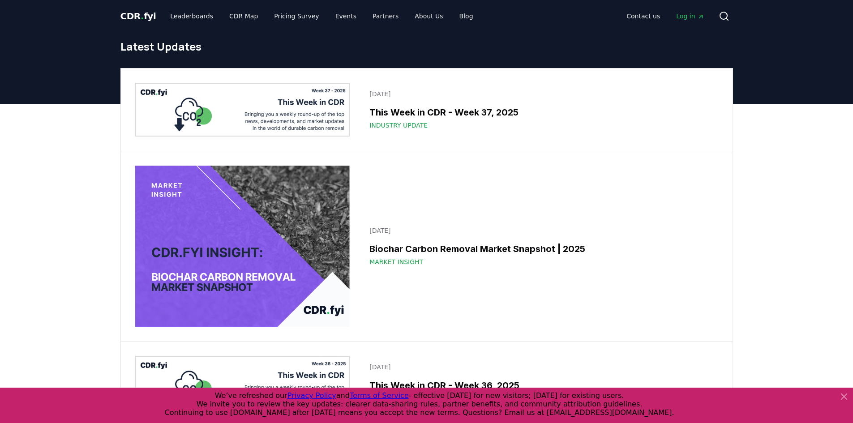
click at [845, 396] on icon at bounding box center [843, 396] width 11 height 11
